Goal: Task Accomplishment & Management: Use online tool/utility

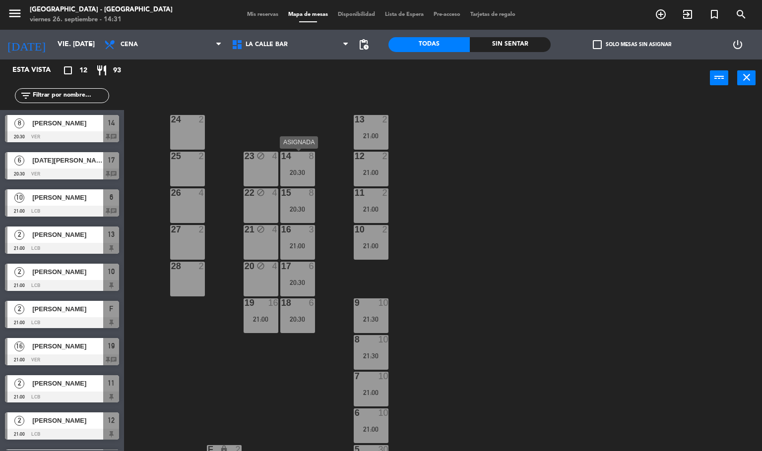
click at [299, 164] on div "14 8 20:30" at bounding box center [297, 169] width 35 height 35
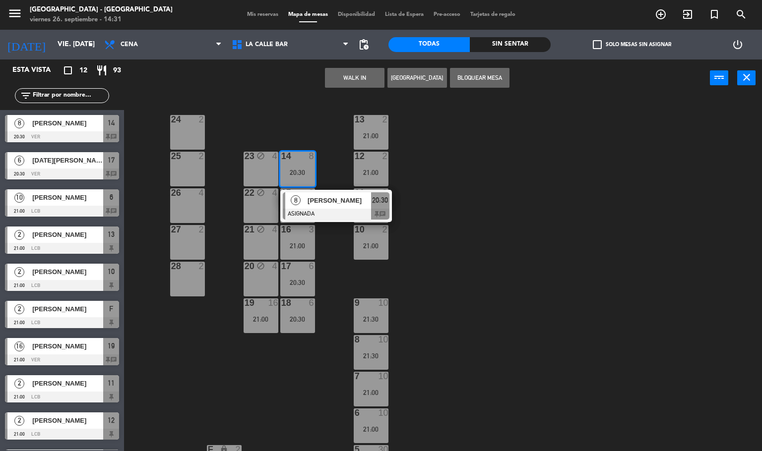
drag, startPoint x: 345, startPoint y: 274, endPoint x: 317, endPoint y: 249, distance: 37.6
click at [339, 268] on div "24 2 13 2 21:00 23 block 4 14 8 20:30 8 [PERSON_NAME] ASIGNADA 20:30 chat 25 2 …" at bounding box center [446, 274] width 630 height 355
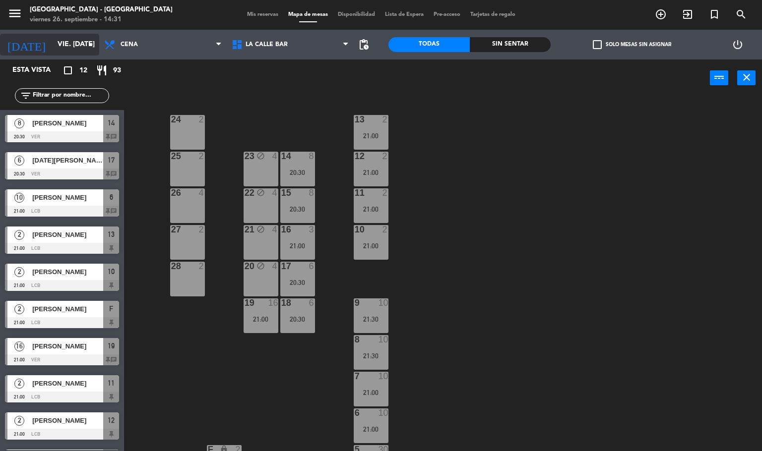
click at [58, 55] on div "[DATE] vie. [DATE] arrow_drop_down" at bounding box center [49, 45] width 99 height 22
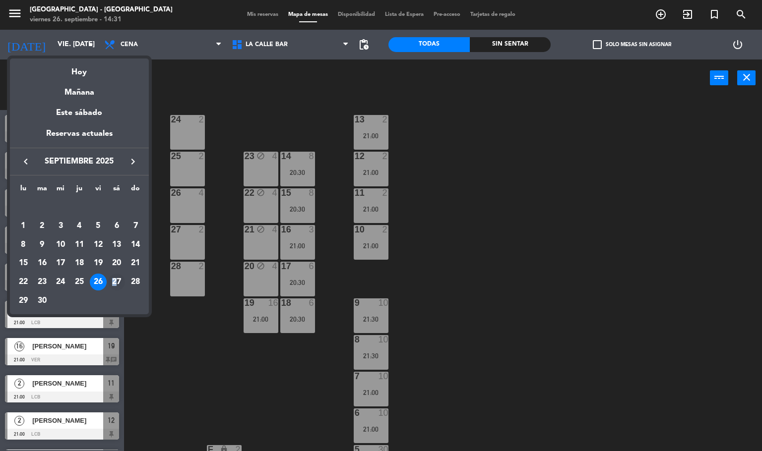
drag, startPoint x: 121, startPoint y: 273, endPoint x: 115, endPoint y: 280, distance: 9.1
click at [115, 280] on td "27" at bounding box center [117, 282] width 19 height 19
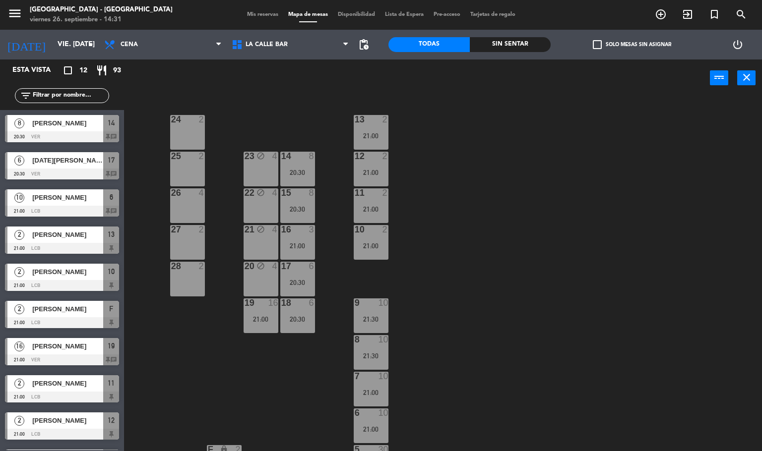
type input "sáb. [DATE]"
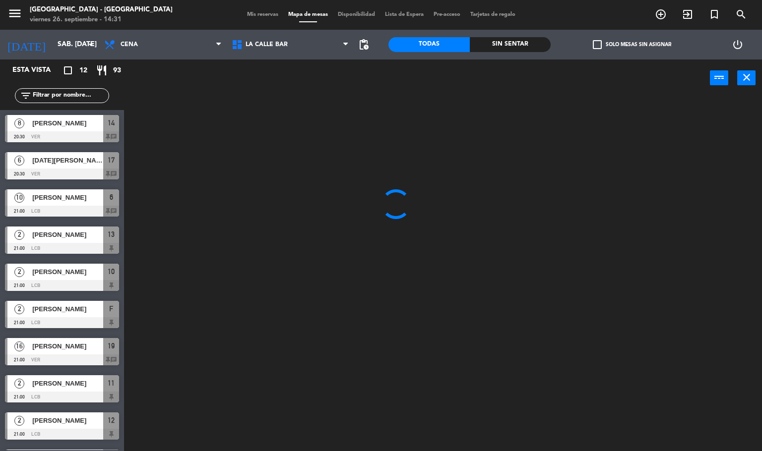
click at [115, 280] on div at bounding box center [62, 285] width 114 height 11
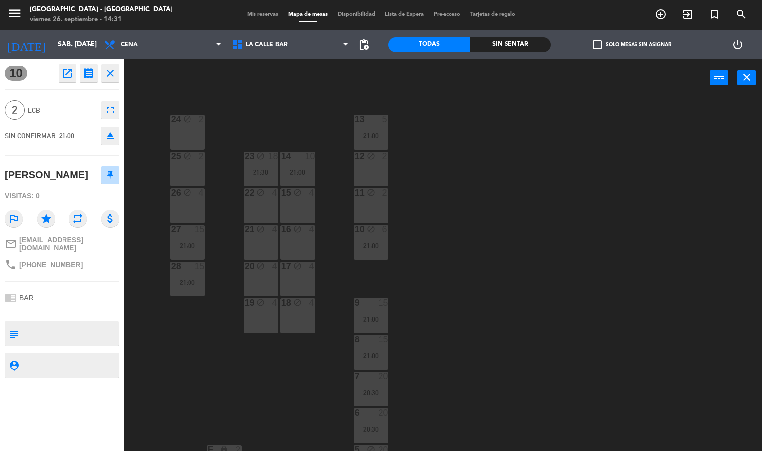
click at [471, 270] on div "24 block 2 13 5 21:00 23 block 18 21:30 14 10 21:00 25 block 2 12 block 2 15 bl…" at bounding box center [446, 274] width 630 height 355
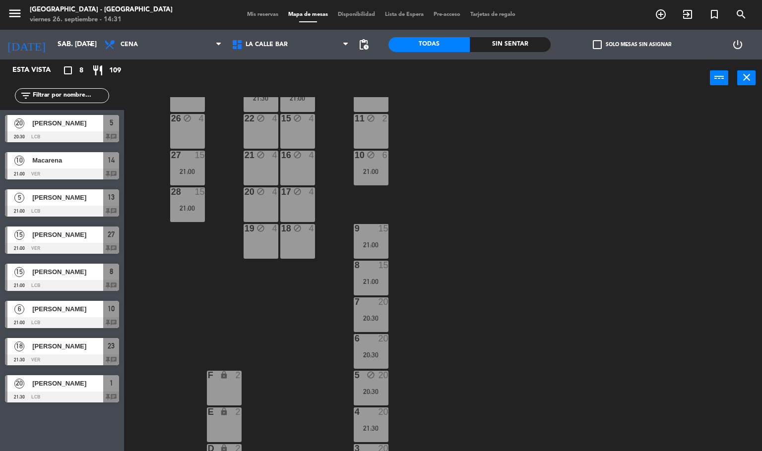
scroll to position [223, 0]
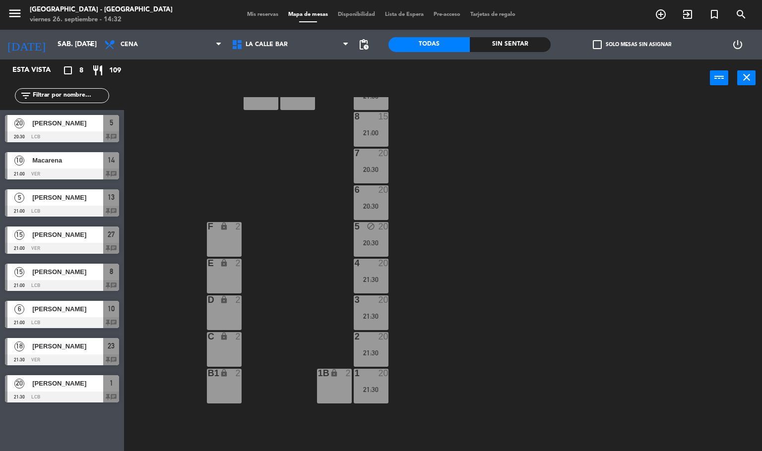
click at [374, 272] on div "4 20 21:30" at bounding box center [371, 276] width 35 height 35
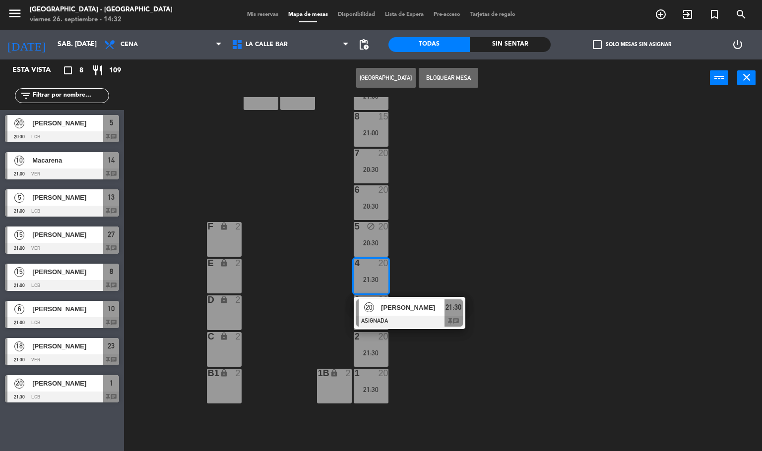
click at [423, 312] on span "[PERSON_NAME]" at bounding box center [412, 308] width 63 height 10
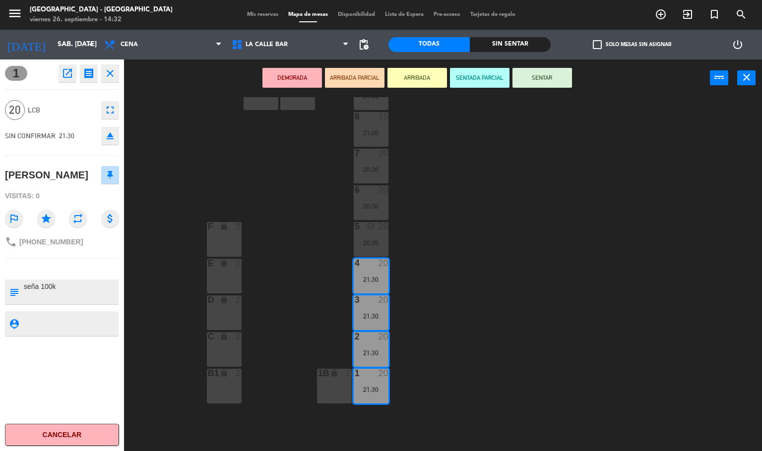
click at [436, 267] on div "24 block 2 13 5 21:00 23 block 18 21:30 14 10 21:00 25 block 2 12 block 2 15 bl…" at bounding box center [446, 274] width 630 height 355
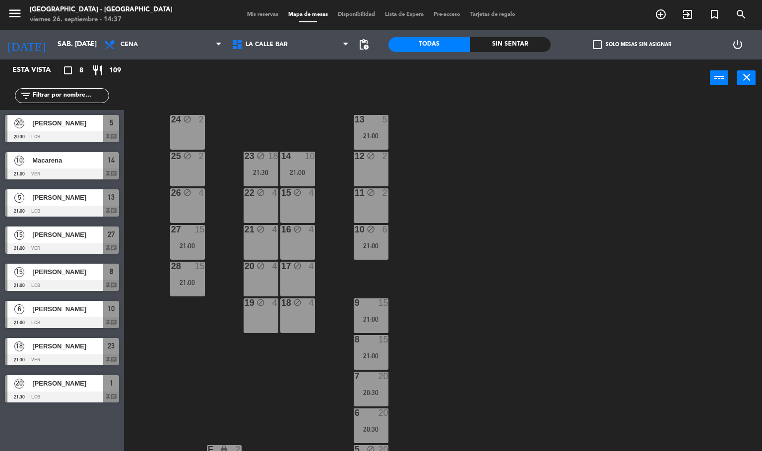
scroll to position [298, 0]
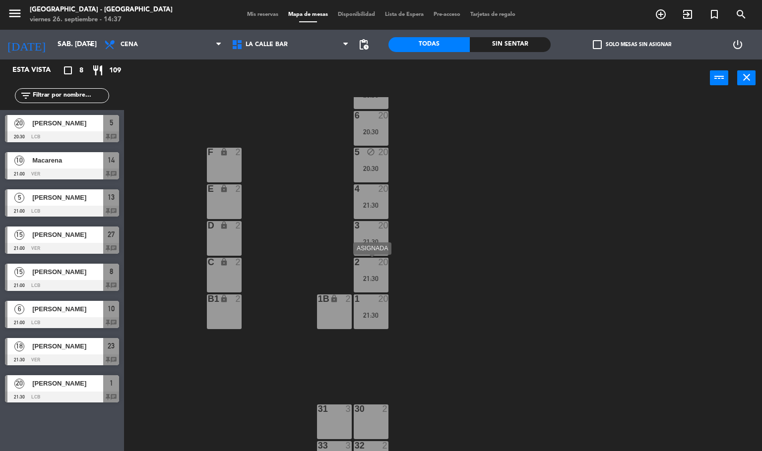
click at [367, 271] on div "2 20 21:30" at bounding box center [371, 275] width 35 height 35
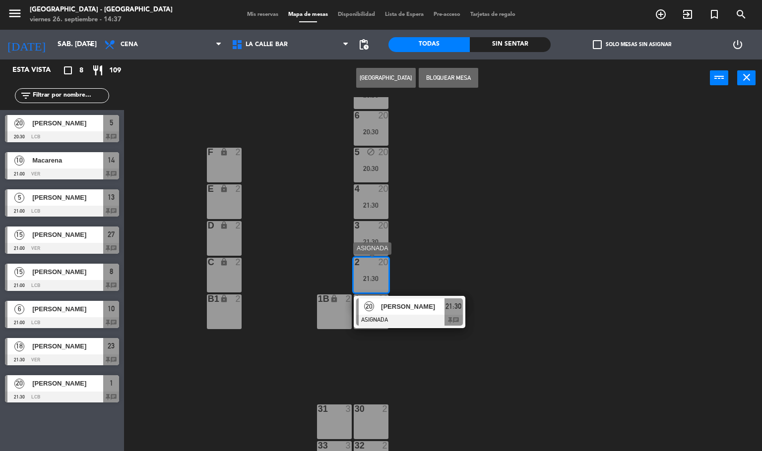
click at [396, 306] on span "[PERSON_NAME]" at bounding box center [412, 307] width 63 height 10
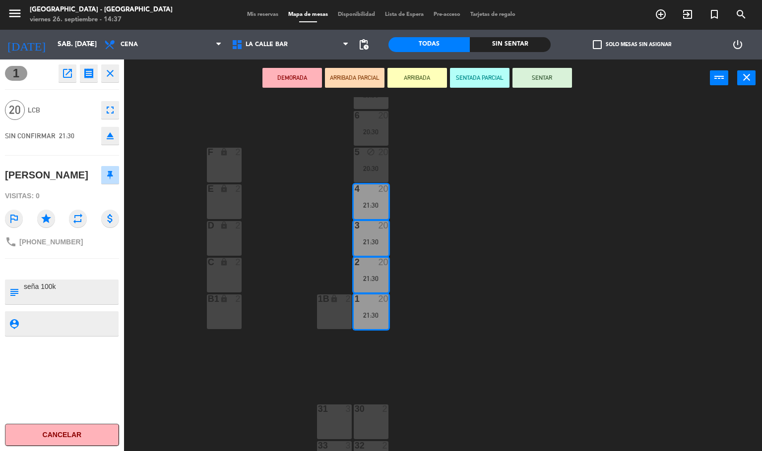
click at [275, 251] on div "24 block 2 13 5 21:00 23 block 18 21:30 14 10 21:00 25 block 2 12 block 2 15 bl…" at bounding box center [446, 274] width 630 height 355
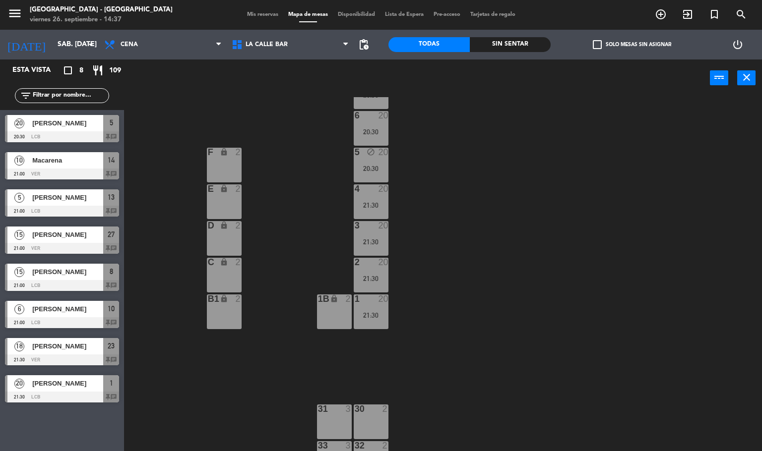
click at [369, 155] on icon "block" at bounding box center [370, 152] width 8 height 8
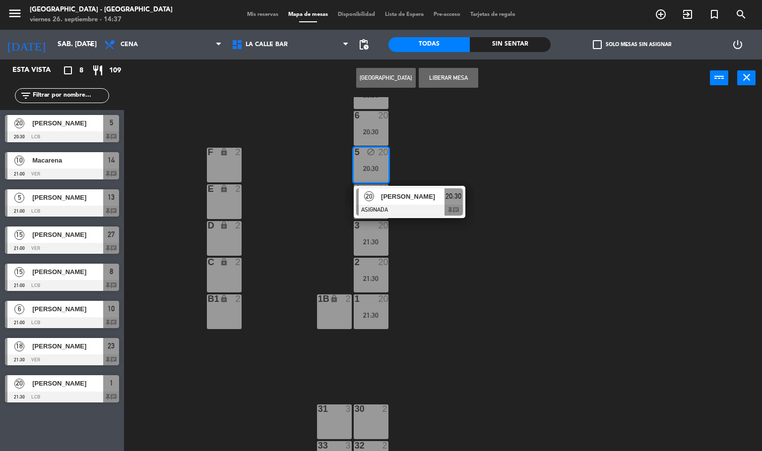
click at [408, 195] on span "[PERSON_NAME]" at bounding box center [412, 196] width 63 height 10
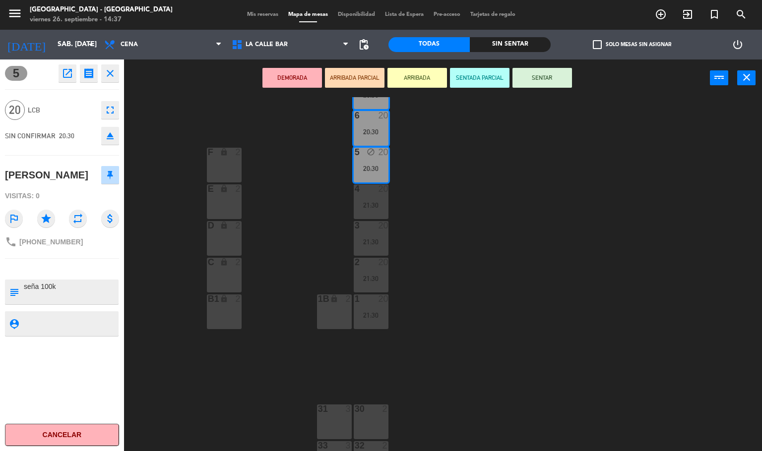
click at [114, 131] on icon "eject" at bounding box center [110, 136] width 12 height 12
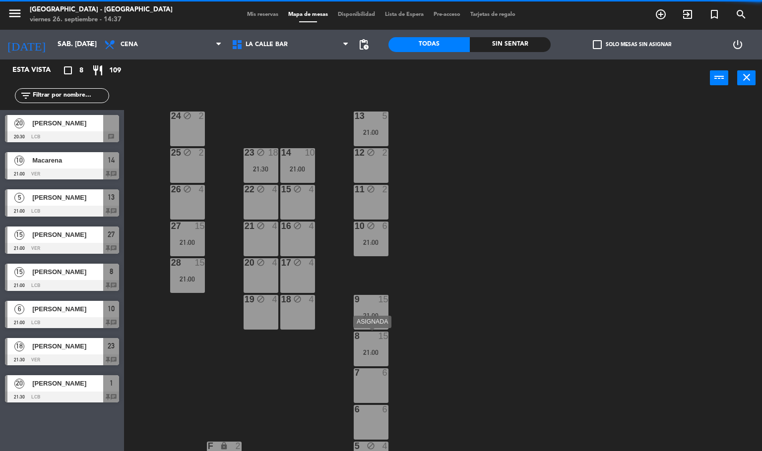
scroll to position [152, 0]
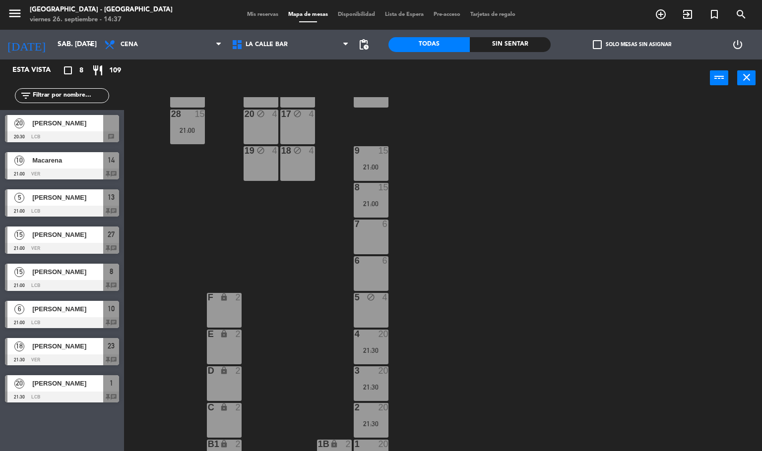
click at [373, 262] on div at bounding box center [371, 260] width 16 height 9
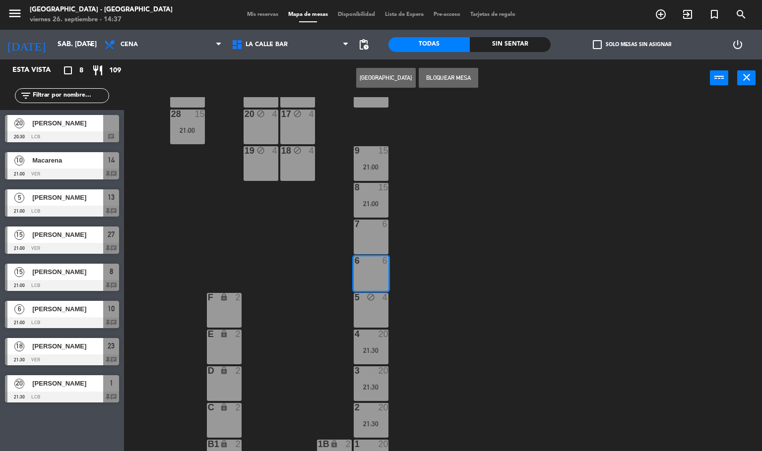
click at [369, 229] on div "7 6" at bounding box center [371, 225] width 35 height 10
click at [453, 79] on button "Bloquear Mesa" at bounding box center [449, 78] width 60 height 20
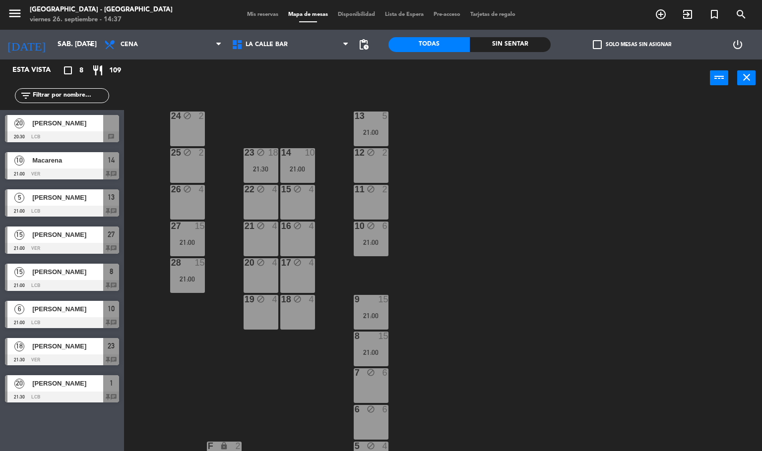
scroll to position [0, 0]
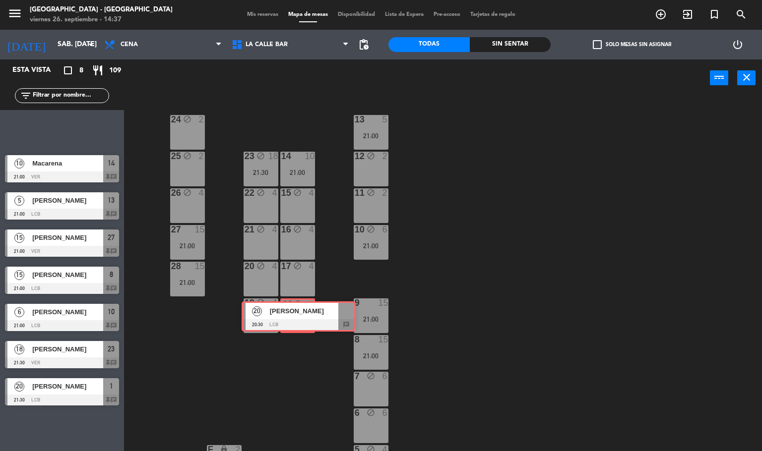
drag, startPoint x: 60, startPoint y: 129, endPoint x: 296, endPoint y: 316, distance: 301.2
click at [296, 316] on div "Esta vista crop_square 8 restaurant 109 filter_list 20 [PERSON_NAME] 20:30 LCB …" at bounding box center [381, 256] width 762 height 392
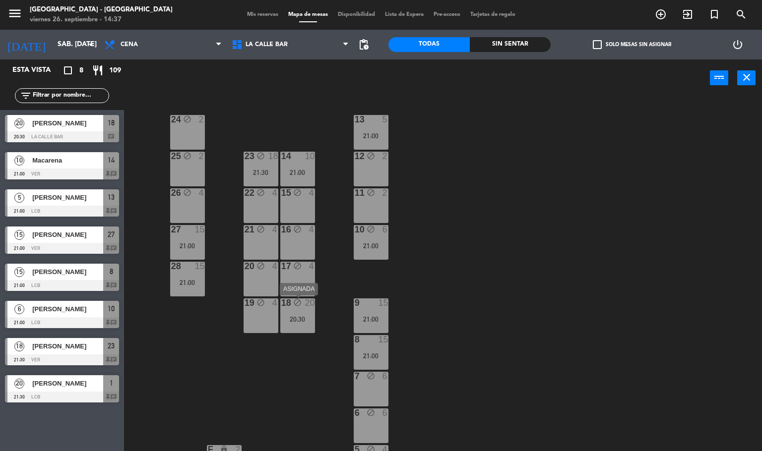
click at [302, 317] on div "20:30" at bounding box center [297, 319] width 35 height 7
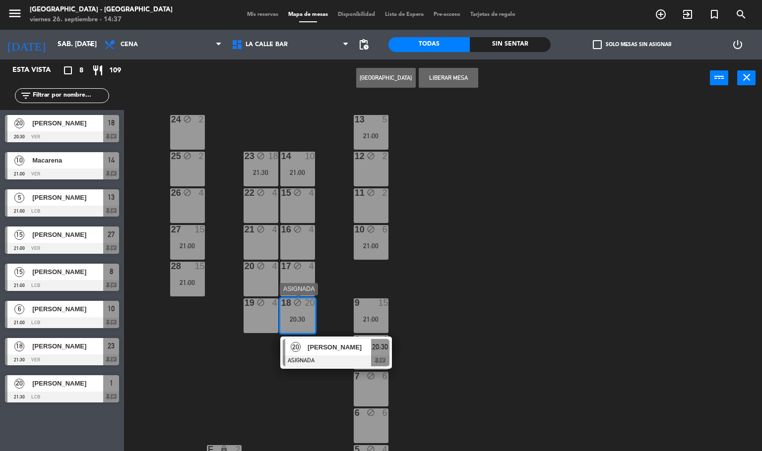
click at [317, 347] on div "20 [PERSON_NAME] ASIGNADA 20:30 chat" at bounding box center [336, 353] width 126 height 32
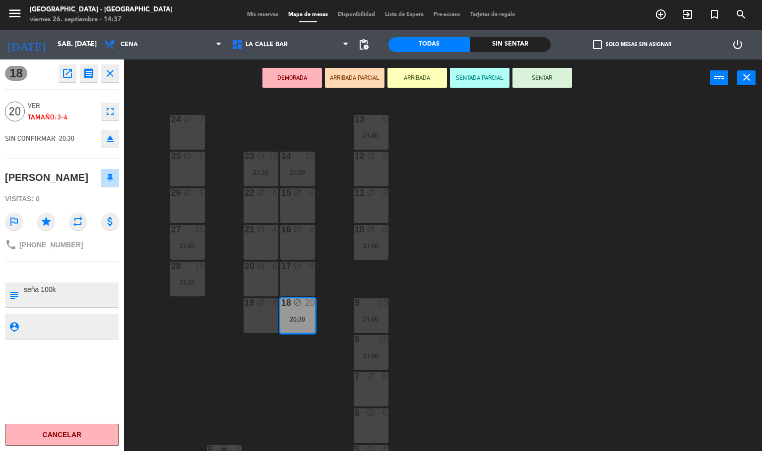
click at [62, 287] on textarea at bounding box center [70, 295] width 95 height 21
type textarea "seña 100k vana ser la mitad"
click at [60, 311] on div "18 open_in_new receipt 8:30 PM sáb., [DATE] personas [PERSON_NAME] Mesa 18 INTE…" at bounding box center [62, 256] width 124 height 392
click at [192, 356] on div "24 block 2 13 5 21:00 23 block 18 21:30 14 10 21:00 25 block 2 12 block 2 15 bl…" at bounding box center [446, 274] width 630 height 355
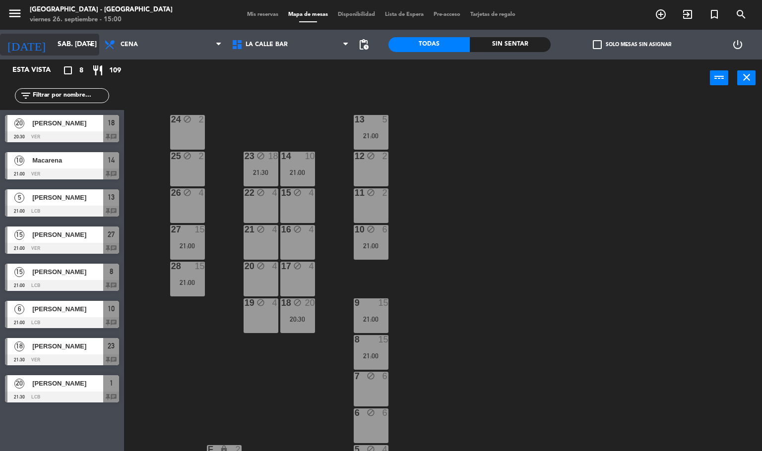
click at [60, 46] on input "sáb. [DATE]" at bounding box center [100, 45] width 94 height 18
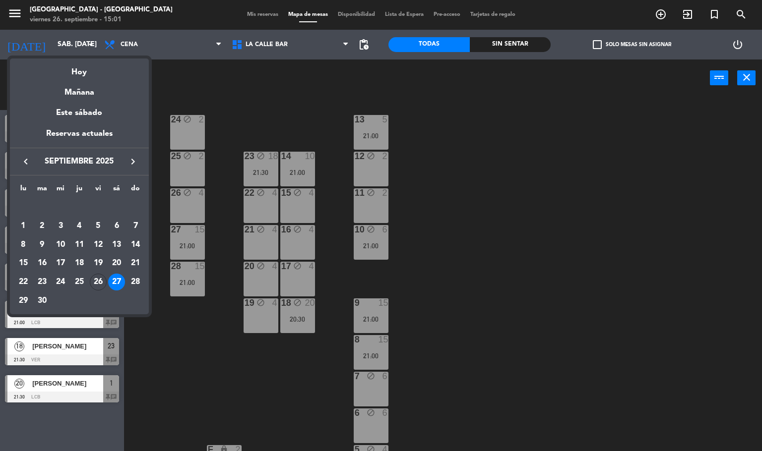
click at [504, 136] on div at bounding box center [381, 225] width 762 height 451
